Goal: Task Accomplishment & Management: Manage account settings

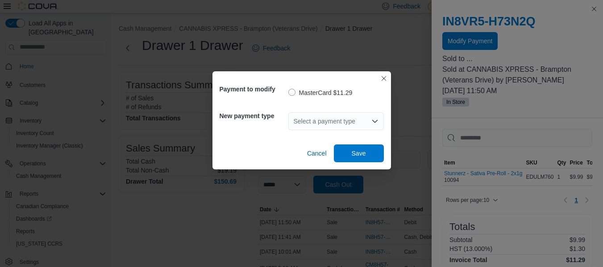
click at [399, 133] on div "Payment to modify MasterCard $11.29 New payment type Select a payment type Canc…" at bounding box center [301, 133] width 603 height 267
click at [311, 156] on span "Cancel" at bounding box center [317, 153] width 20 height 9
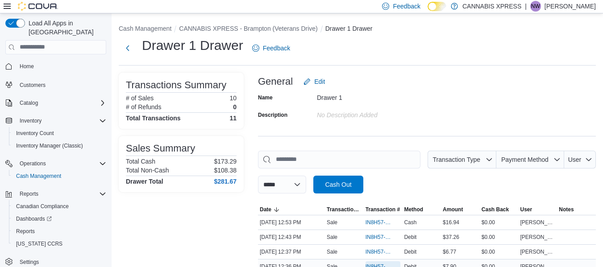
click at [379, 263] on span "IN8H57-726830" at bounding box center [379, 266] width 26 height 7
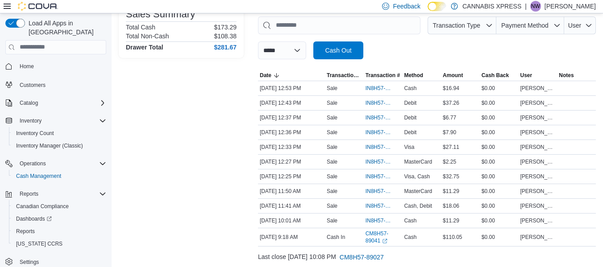
scroll to position [135, 0]
click at [382, 177] on span "IN8H57-726811" at bounding box center [379, 175] width 26 height 7
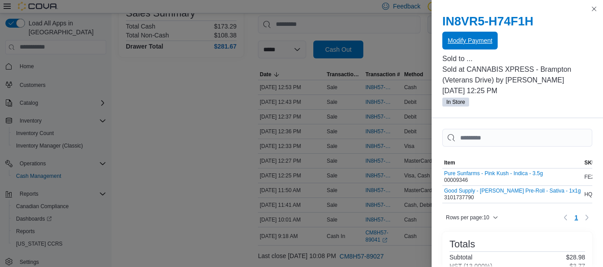
click at [470, 42] on span "Modify Payment" at bounding box center [470, 40] width 45 height 9
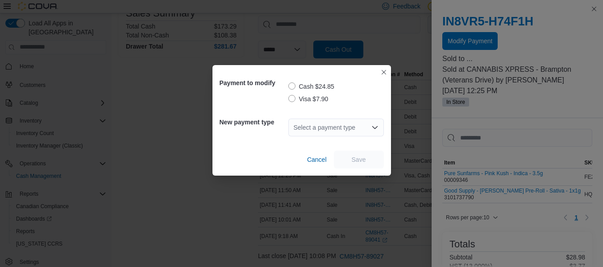
click at [325, 94] on label "Visa $7.90" at bounding box center [308, 99] width 40 height 11
click at [364, 126] on div "Select a payment type" at bounding box center [336, 128] width 96 height 18
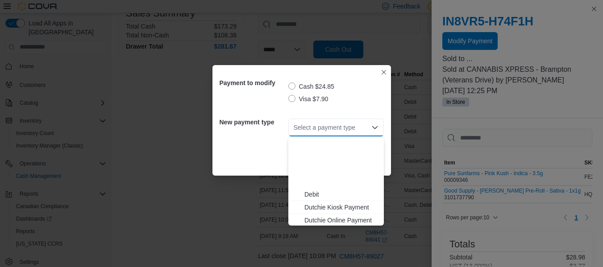
scroll to position [79, 0]
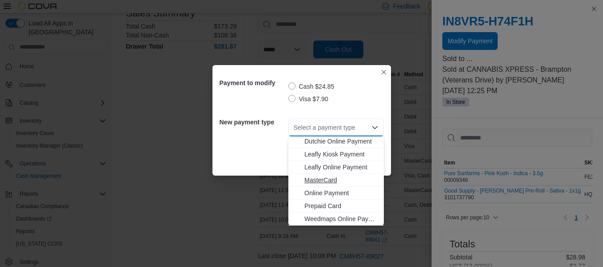
click at [342, 180] on span "MasterCard" at bounding box center [341, 180] width 74 height 9
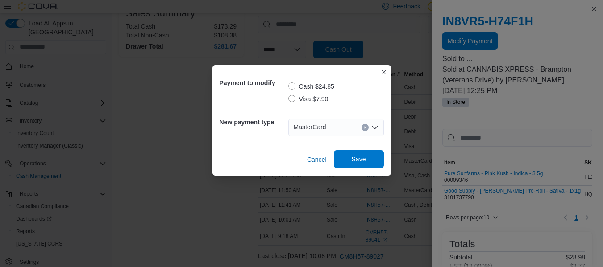
click at [363, 163] on span "Save" at bounding box center [359, 159] width 14 height 9
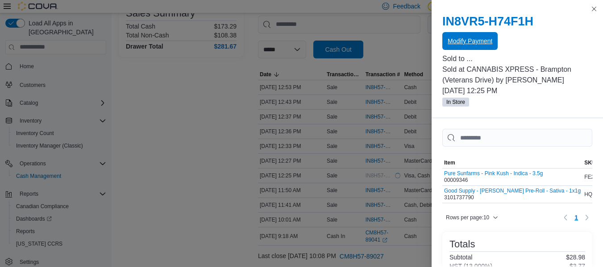
scroll to position [0, 0]
click at [442, 32] on button "Modify Payment" at bounding box center [469, 41] width 55 height 18
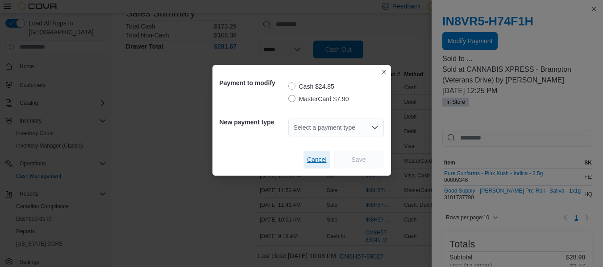
click at [323, 159] on span "Cancel" at bounding box center [317, 159] width 20 height 9
